Goal: Task Accomplishment & Management: Manage account settings

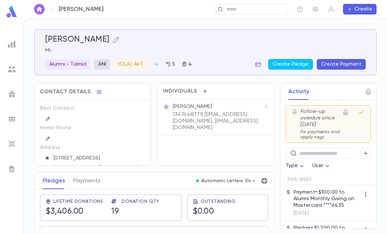
click at [261, 66] on icon "button" at bounding box center [258, 64] width 7 height 7
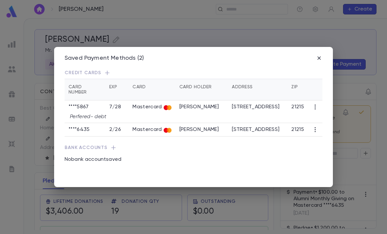
click at [310, 100] on td at bounding box center [315, 106] width 14 height 13
click at [315, 104] on icon "button" at bounding box center [315, 107] width 7 height 7
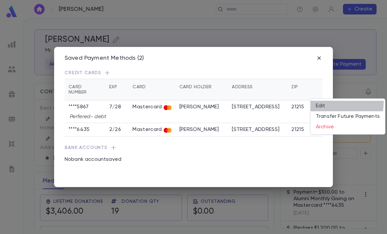
click at [327, 102] on li "Edit" at bounding box center [348, 106] width 74 height 11
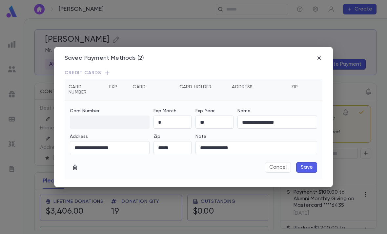
click at [173, 116] on input "*" at bounding box center [173, 122] width 38 height 13
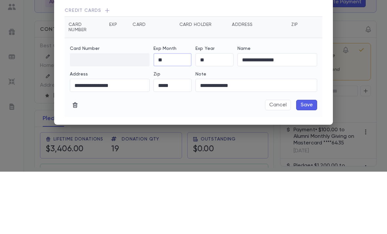
type input "*"
type input "**"
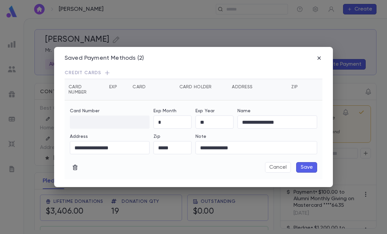
click at [301, 79] on th "Zip" at bounding box center [297, 89] width 21 height 21
click at [309, 162] on button "Save" at bounding box center [306, 167] width 21 height 11
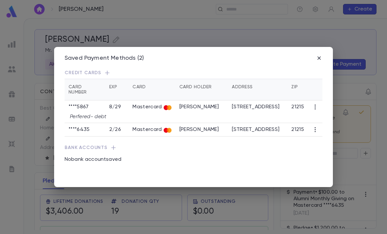
click at [317, 127] on icon "button" at bounding box center [315, 129] width 7 height 7
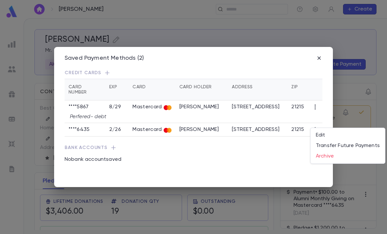
click at [349, 146] on li "Transfer Future Payments" at bounding box center [348, 145] width 74 height 11
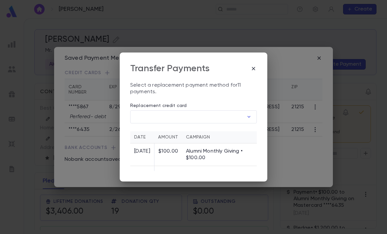
click at [246, 114] on icon "button" at bounding box center [249, 117] width 7 height 7
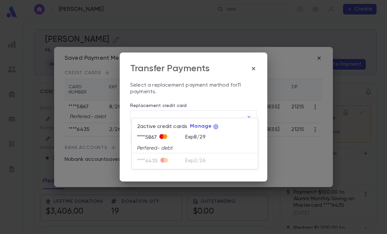
click at [219, 137] on div "Exp 8 / 29" at bounding box center [218, 137] width 67 height 8
type input "********"
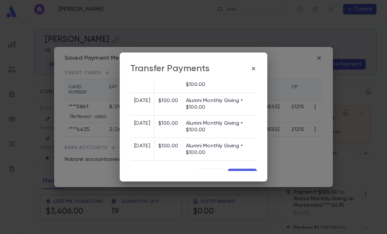
scroll to position [231, 0]
click at [244, 170] on button "Transfer" at bounding box center [242, 174] width 29 height 11
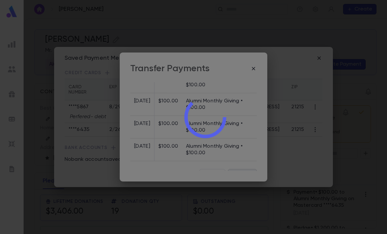
scroll to position [0, 0]
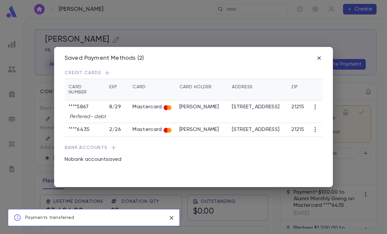
click at [317, 126] on icon "button" at bounding box center [315, 129] width 7 height 7
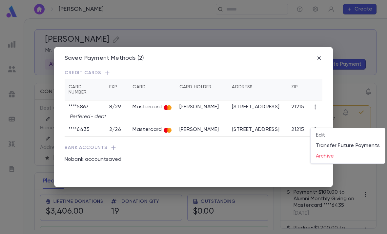
click at [343, 145] on li "Transfer Future Payments" at bounding box center [348, 145] width 74 height 11
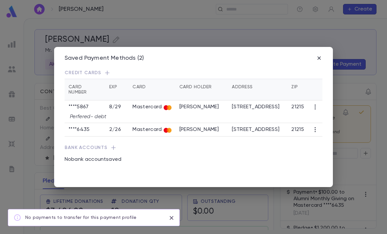
click at [322, 55] on icon "button" at bounding box center [319, 58] width 7 height 7
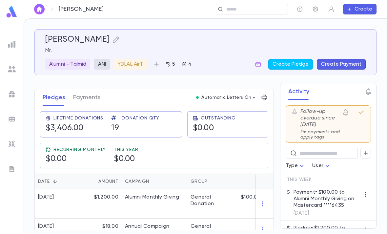
scroll to position [88, 0]
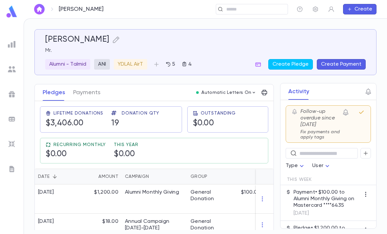
click at [263, 59] on button "button" at bounding box center [258, 64] width 11 height 11
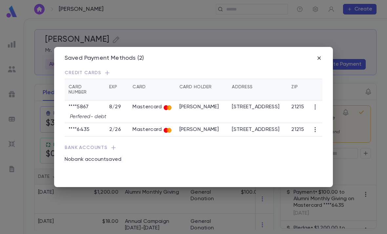
click at [315, 127] on icon "button" at bounding box center [315, 129] width 1 height 5
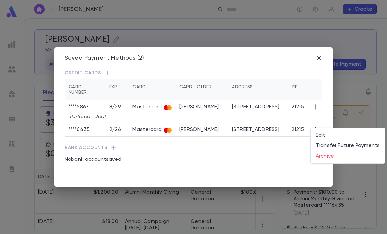
click at [320, 55] on div at bounding box center [193, 117] width 387 height 234
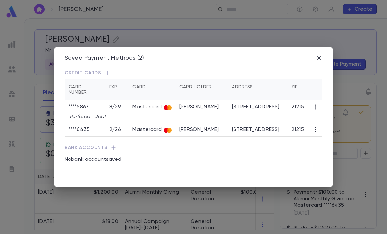
click at [343, 41] on div "Saved Payment Methods (2) Credit Cards Card Number Exp Card Card Holder Address…" at bounding box center [193, 117] width 387 height 234
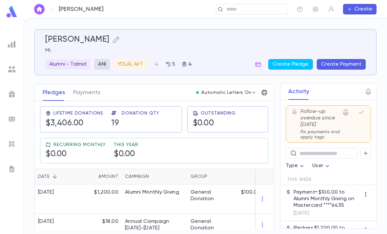
click at [260, 61] on icon "button" at bounding box center [258, 64] width 7 height 7
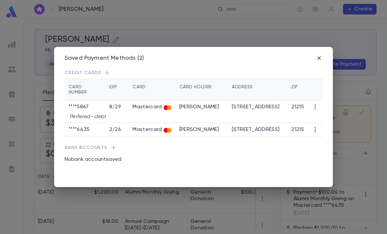
click at [227, 114] on td "Perfered- debt" at bounding box center [194, 119] width 258 height 10
click at [220, 108] on td "[PERSON_NAME]" at bounding box center [202, 106] width 53 height 13
click at [221, 105] on td "[PERSON_NAME]" at bounding box center [202, 106] width 53 height 13
click at [318, 104] on icon "button" at bounding box center [315, 107] width 7 height 7
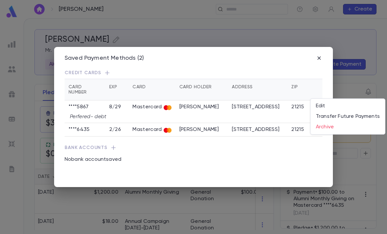
click at [331, 107] on li "Edit" at bounding box center [348, 106] width 74 height 11
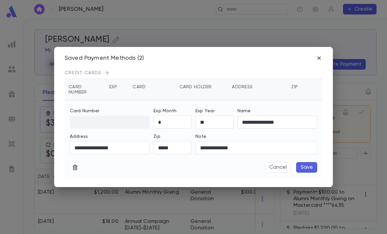
click at [324, 50] on div "**********" at bounding box center [193, 117] width 279 height 140
click at [320, 56] on icon "button" at bounding box center [319, 57] width 3 height 3
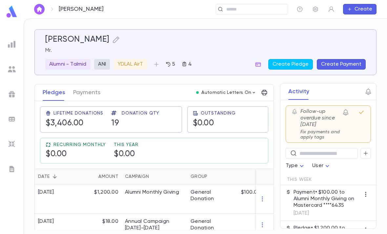
click at [279, 2] on div "[PERSON_NAME] ​ Create" at bounding box center [206, 9] width 364 height 18
click at [260, 11] on input "text" at bounding box center [254, 9] width 61 height 6
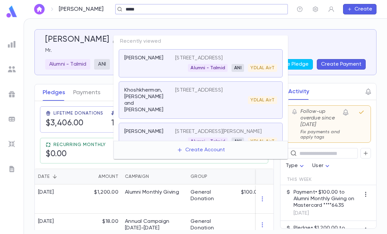
type input "******"
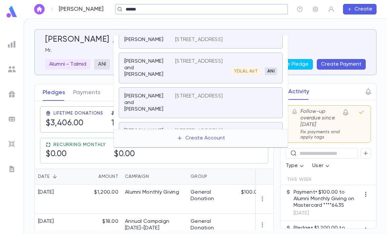
scroll to position [56, 0]
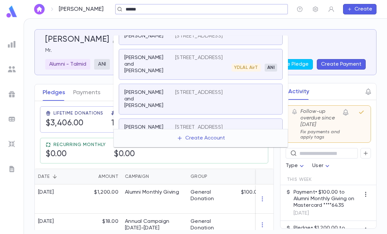
click at [221, 60] on div "[STREET_ADDRESS] YDLAL AirT ANI" at bounding box center [226, 62] width 102 height 17
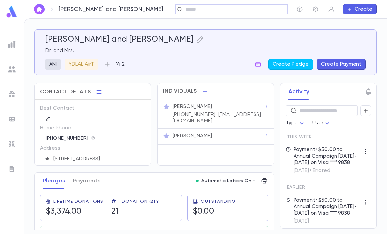
click at [261, 62] on icon "button" at bounding box center [259, 64] width 6 height 4
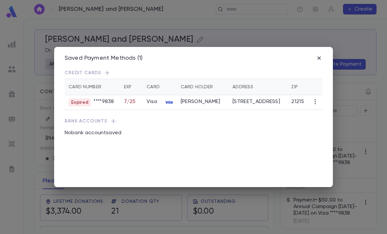
click at [315, 98] on icon "button" at bounding box center [315, 101] width 7 height 7
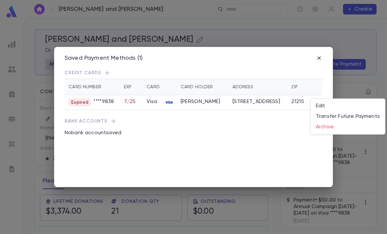
click at [333, 109] on li "Edit" at bounding box center [348, 106] width 74 height 11
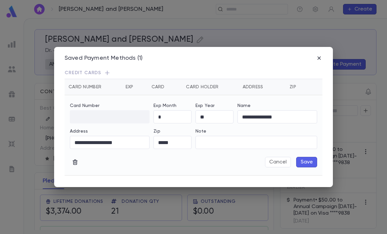
click at [173, 111] on input "*" at bounding box center [173, 117] width 38 height 13
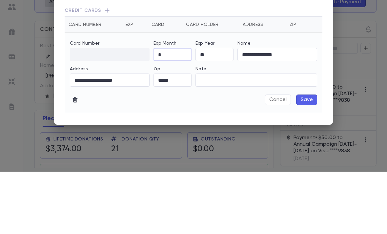
type input "*"
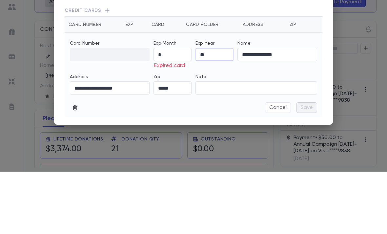
click at [219, 111] on input "**" at bounding box center [215, 117] width 38 height 13
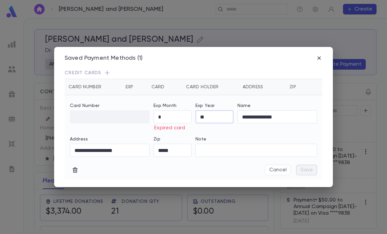
click at [218, 111] on input "**" at bounding box center [215, 117] width 38 height 13
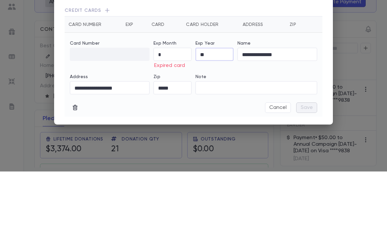
type input "**"
click at [176, 111] on input "*" at bounding box center [173, 117] width 38 height 13
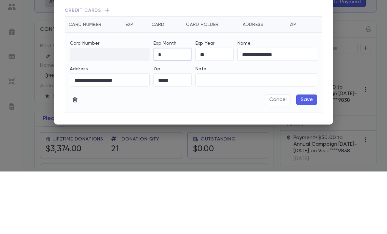
click at [291, 129] on div "Note" at bounding box center [257, 132] width 122 height 7
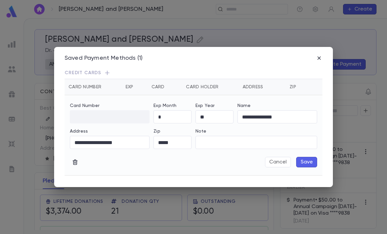
click at [311, 157] on button "Save" at bounding box center [306, 162] width 21 height 11
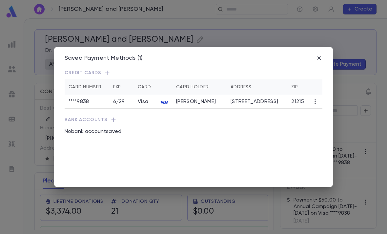
click at [320, 55] on icon "button" at bounding box center [319, 58] width 7 height 7
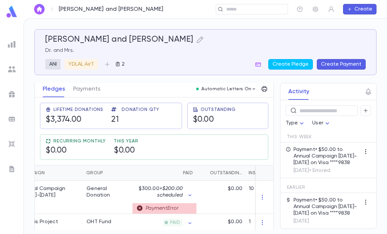
scroll to position [0, 104]
click at [226, 181] on div "$0.00" at bounding box center [220, 197] width 49 height 33
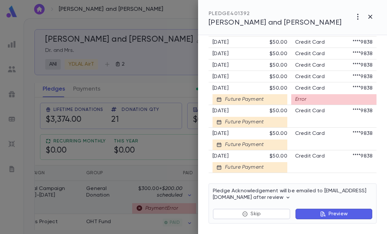
scroll to position [447, 0]
click at [371, 15] on icon "button" at bounding box center [371, 17] width 8 height 8
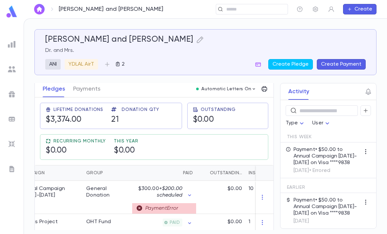
click at [13, 16] on img at bounding box center [11, 11] width 13 height 13
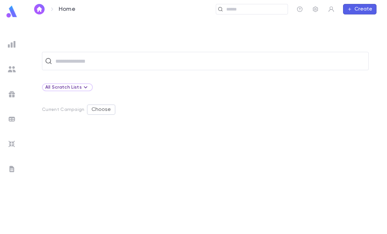
scroll to position [21, 0]
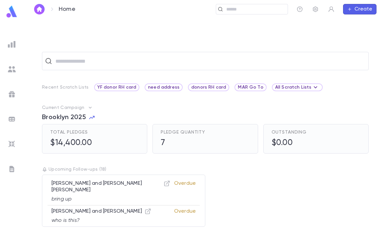
click at [11, 47] on img at bounding box center [12, 44] width 8 height 8
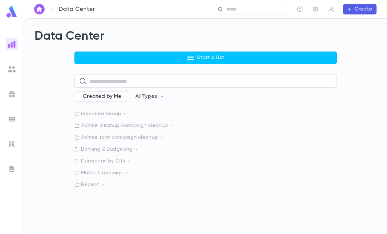
click at [255, 8] on input "text" at bounding box center [249, 9] width 51 height 6
